Goal: Transaction & Acquisition: Subscribe to service/newsletter

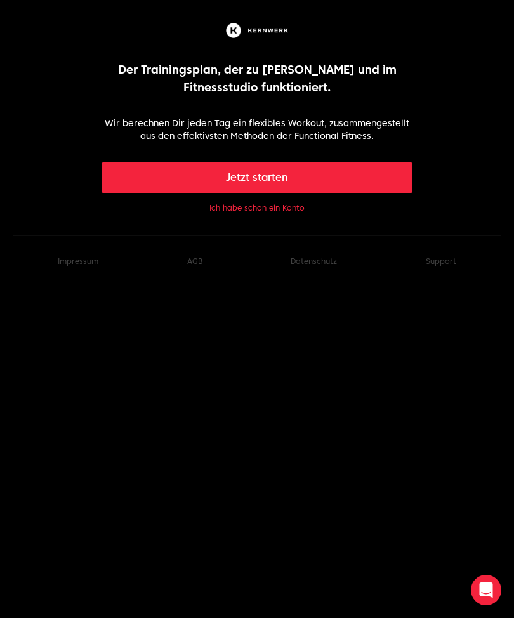
click at [371, 173] on button "Jetzt starten" at bounding box center [256, 177] width 311 height 30
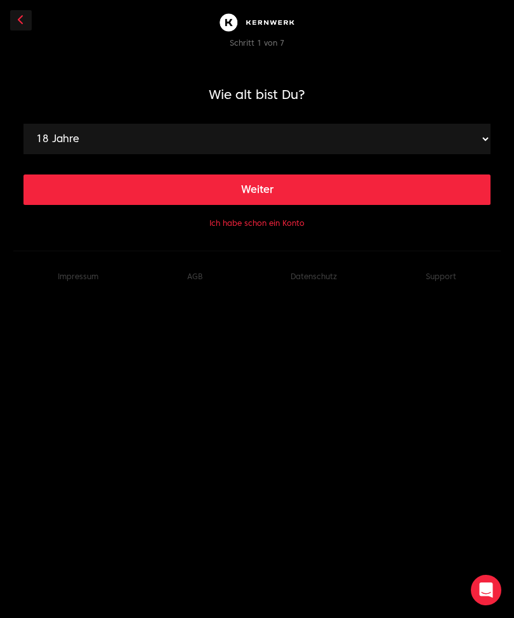
click at [382, 183] on button "Weiter" at bounding box center [256, 189] width 467 height 30
click at [376, 134] on select "120 cm 121 cm 122 cm 123 cm 124 cm 125 cm 126 cm 127 cm 128 cm 129 cm 130 cm 13…" at bounding box center [256, 139] width 467 height 30
click at [332, 133] on select "120 cm 121 cm 122 cm 123 cm 124 cm 125 cm 126 cm 127 cm 128 cm 129 cm 130 cm 13…" at bounding box center [256, 139] width 467 height 30
select select "175"
click at [321, 188] on button "Weiter" at bounding box center [256, 189] width 467 height 30
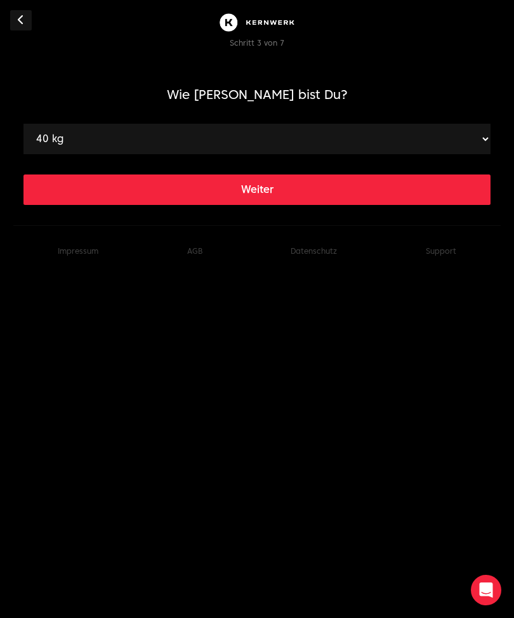
click at [333, 144] on select "40 kg 41 kg 42 kg 43 kg 44 kg 45 kg 46 kg 47 kg 48 kg 49 kg 50 kg 51 kg 52 kg 5…" at bounding box center [256, 139] width 467 height 30
select select "65"
click at [304, 189] on button "Weiter" at bounding box center [256, 189] width 467 height 30
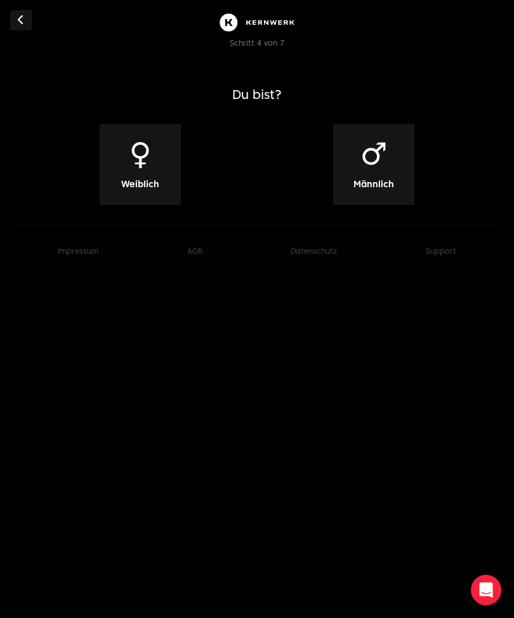
click at [150, 164] on span "♀" at bounding box center [140, 153] width 22 height 30
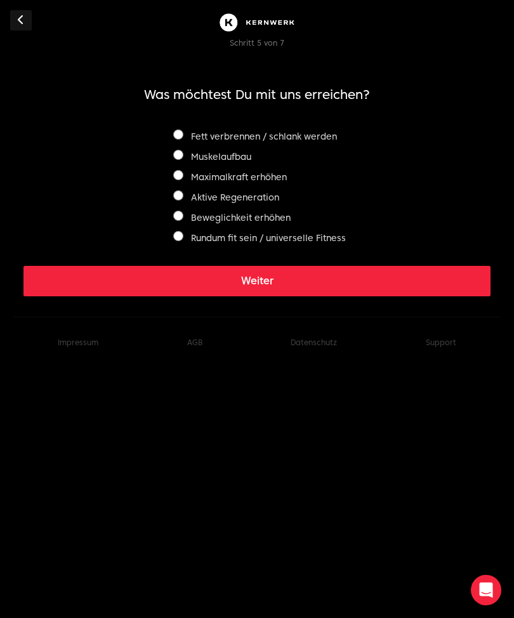
click at [175, 162] on label "Muskelaufbau" at bounding box center [212, 157] width 78 height 10
click at [287, 278] on button "Weiter" at bounding box center [256, 281] width 467 height 30
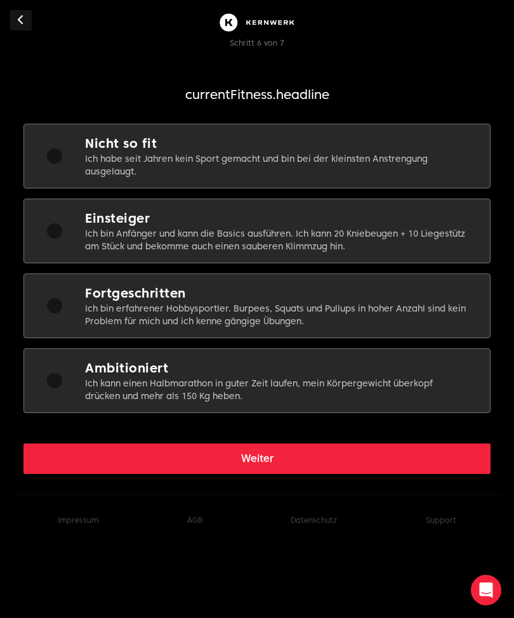
click at [379, 162] on p "Ich habe seit Jahren kein Sport gemacht und bin bei der kleinsten Anstrengung a…" at bounding box center [277, 164] width 384 height 25
click at [246, 459] on button "Weiter" at bounding box center [256, 458] width 467 height 30
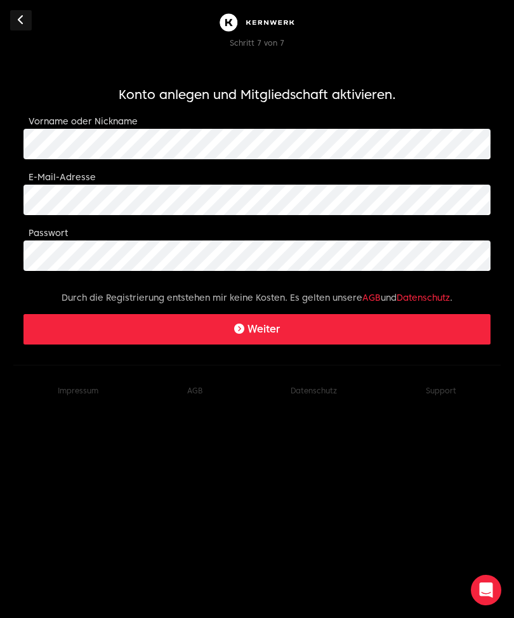
click at [335, 327] on button "Weiter" at bounding box center [256, 329] width 467 height 30
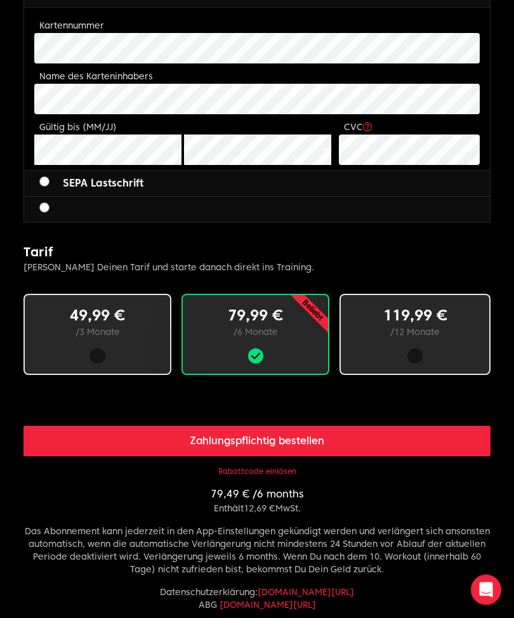
scroll to position [639, 0]
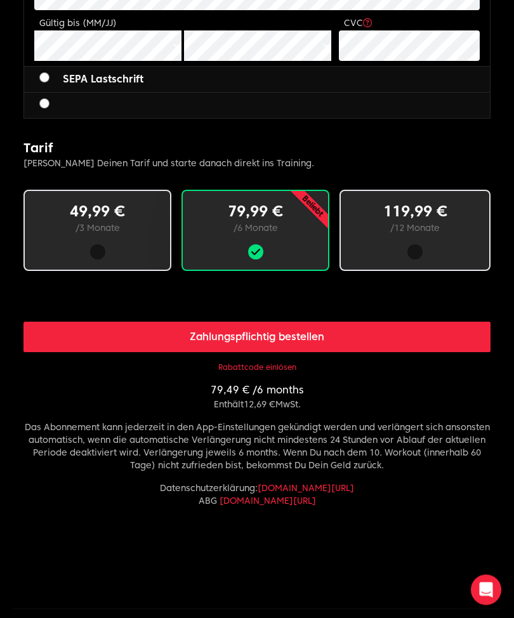
click at [254, 370] on button "Rabattcode einlösen" at bounding box center [257, 368] width 78 height 10
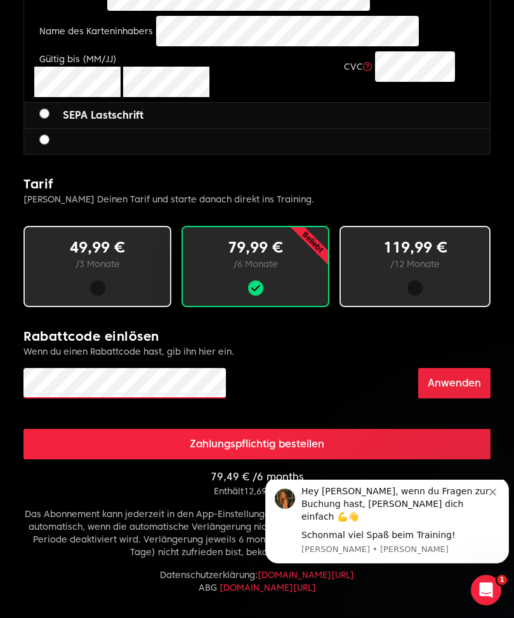
scroll to position [0, 0]
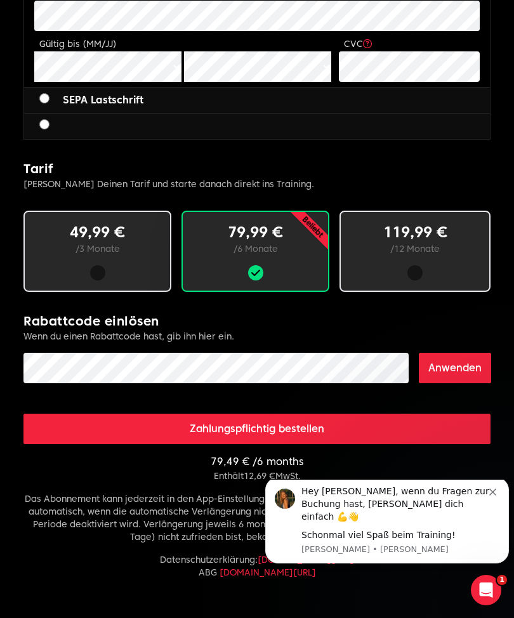
click at [465, 374] on button "Anwenden" at bounding box center [455, 368] width 72 height 30
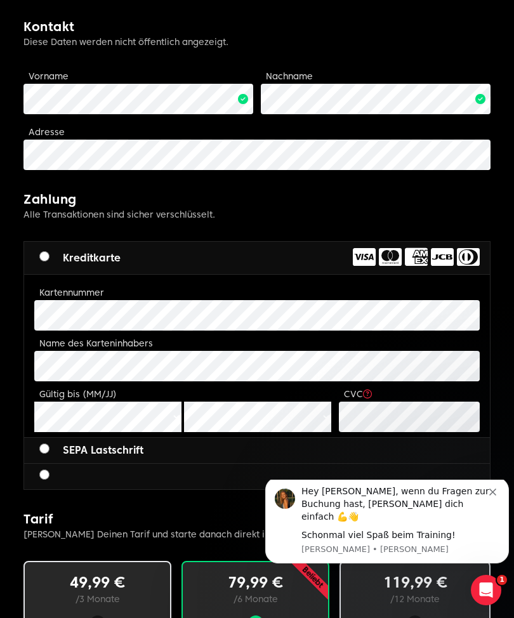
scroll to position [268, 0]
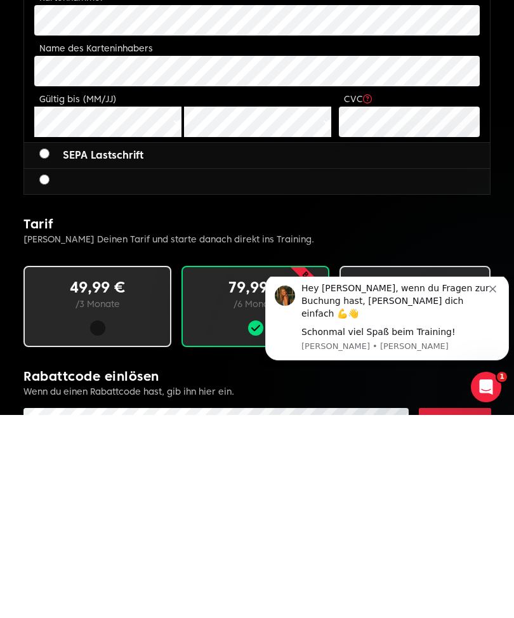
click at [495, 292] on icon "Dismiss notification" at bounding box center [492, 288] width 7 height 7
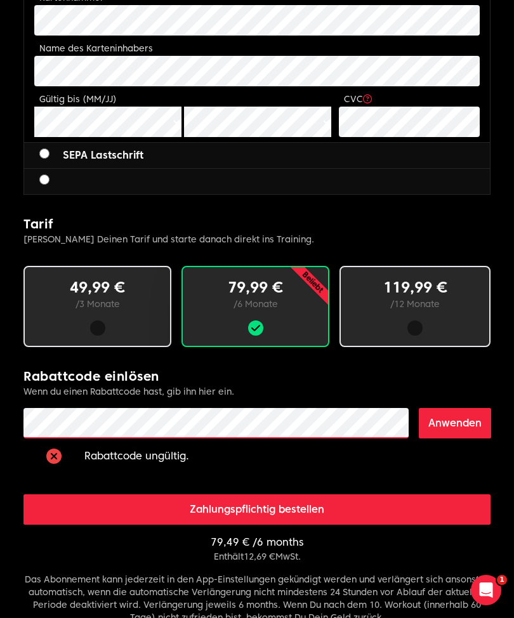
scroll to position [596, 0]
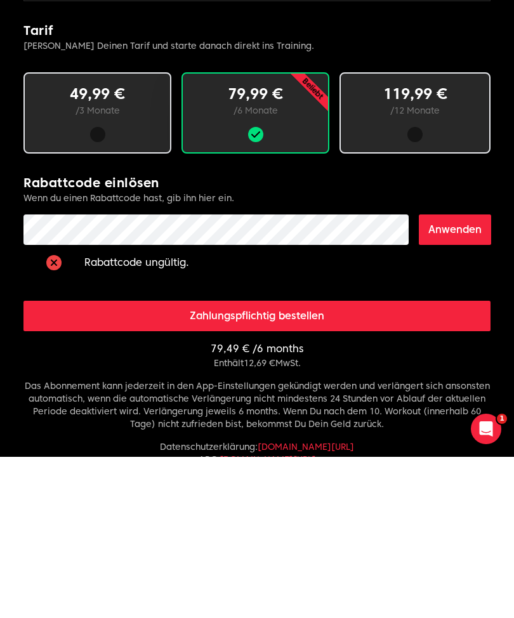
click at [455, 376] on button "Anwenden" at bounding box center [455, 391] width 72 height 30
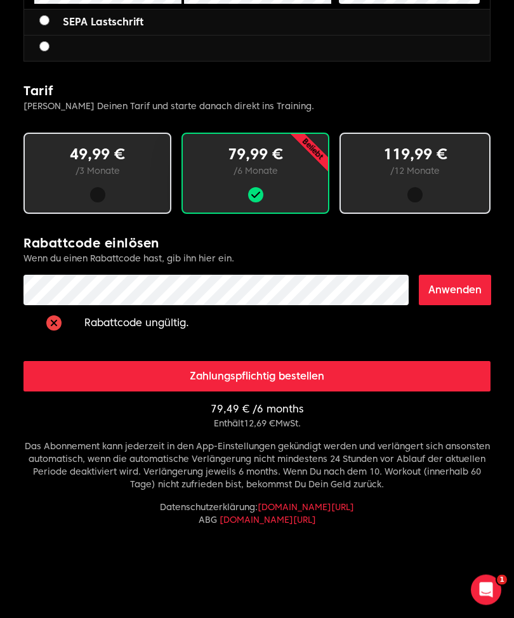
scroll to position [696, 0]
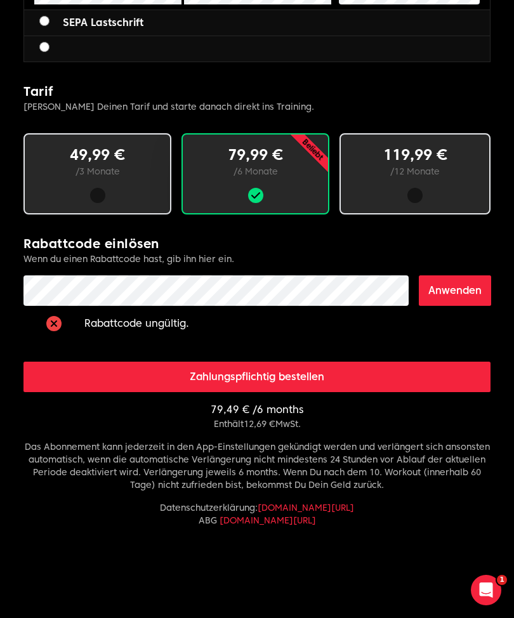
click at [53, 322] on icon at bounding box center [54, 323] width 8 height 10
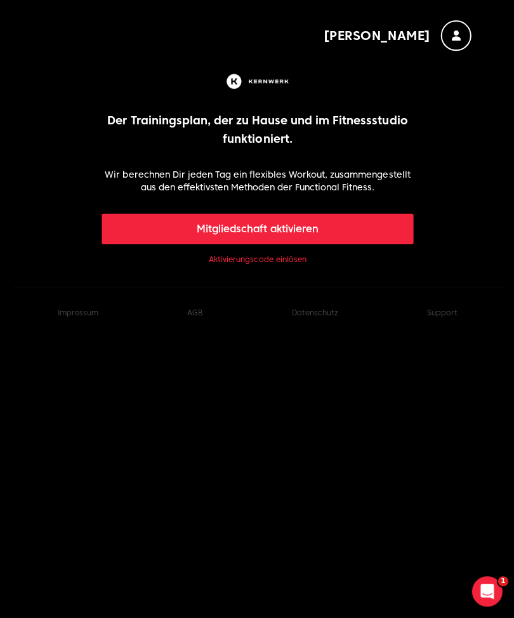
click at [226, 271] on body "Mel Der Trainingsplan, der zu Hause und im Fitnessstudio funktioniert. Wir bere…" at bounding box center [257, 168] width 514 height 337
click at [225, 263] on link "Aktivierungscode einlösen" at bounding box center [257, 259] width 97 height 10
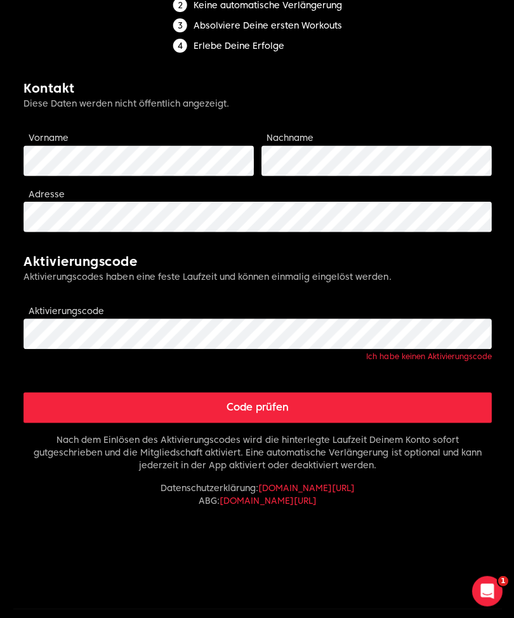
scroll to position [228, 0]
click at [379, 413] on button "Code prüfen" at bounding box center [256, 406] width 467 height 30
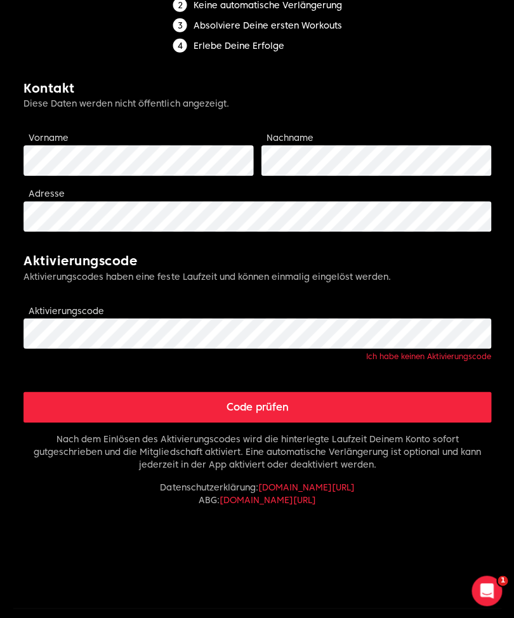
click at [301, 411] on button "Code prüfen" at bounding box center [256, 406] width 467 height 30
click at [466, 292] on form "Limitless fitness . Scaled to you . Mitgliedschaft aktivieren Jetzt Mitgliedsch…" at bounding box center [256, 205] width 467 height 764
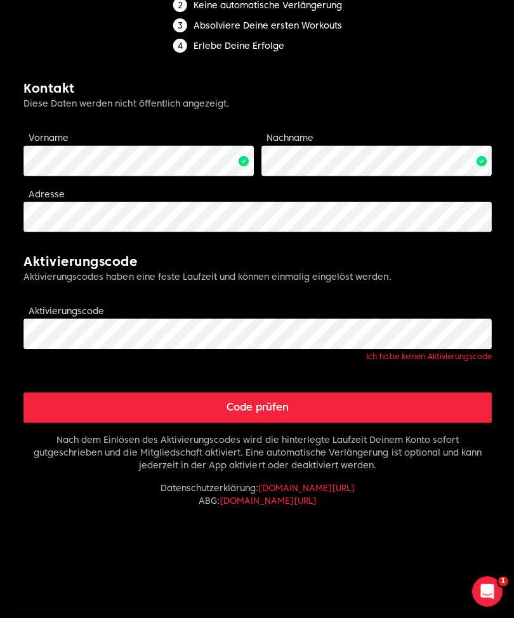
click at [415, 407] on button "Code prüfen" at bounding box center [256, 406] width 467 height 30
click at [291, 408] on button "Code prüfen" at bounding box center [256, 406] width 467 height 30
click at [282, 410] on button "Code prüfen" at bounding box center [256, 406] width 467 height 30
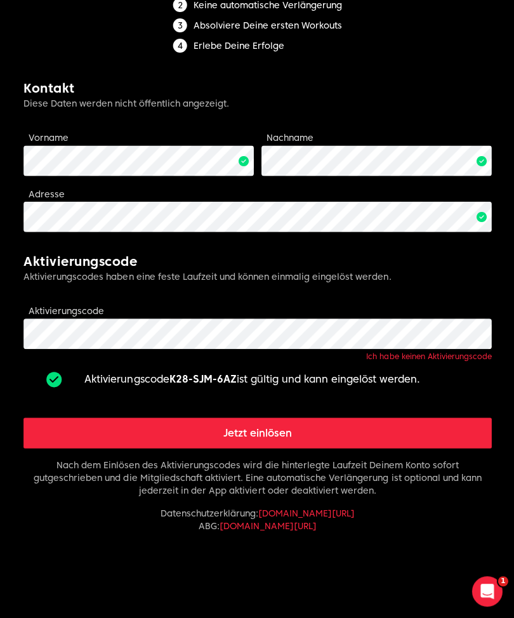
click at [293, 432] on button "Jetzt einlösen" at bounding box center [256, 432] width 467 height 30
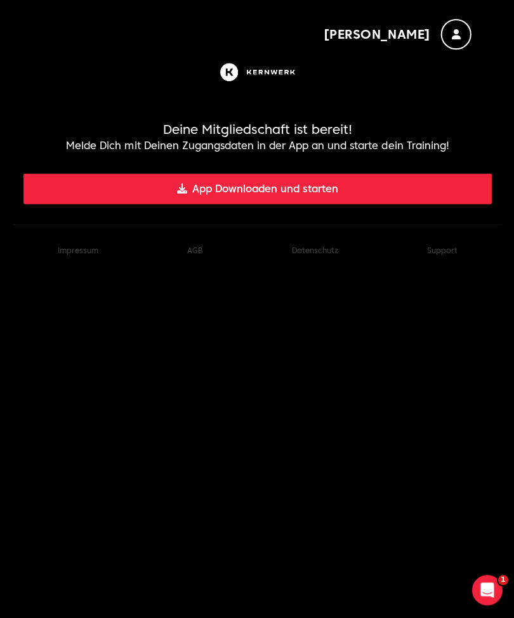
click at [418, 180] on button "App Downloaden und starten" at bounding box center [256, 189] width 467 height 30
